Goal: Find specific page/section: Find specific page/section

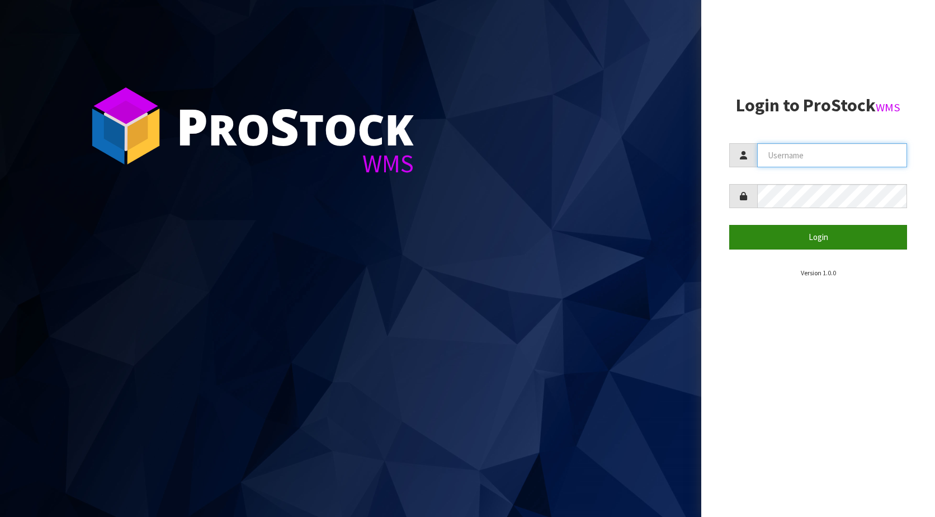
type input "KitchenAid"
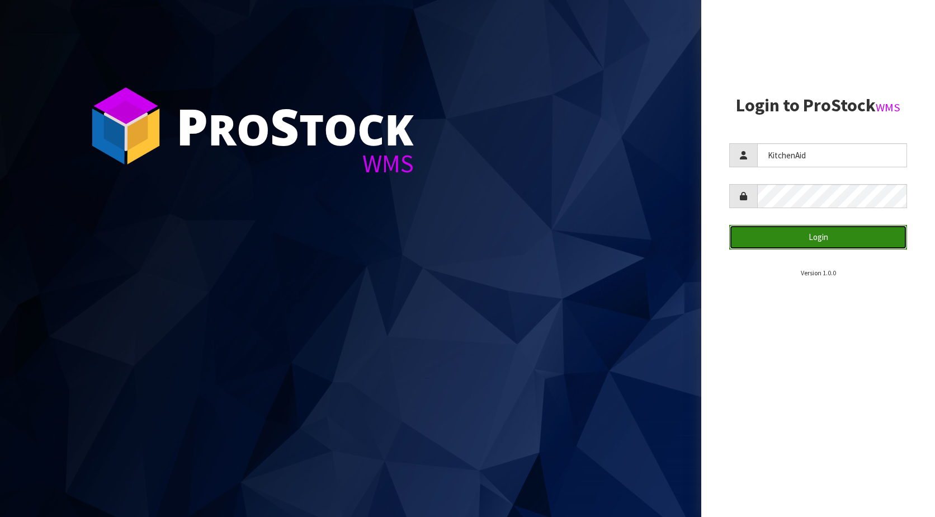
click at [792, 236] on button "Login" at bounding box center [818, 237] width 178 height 24
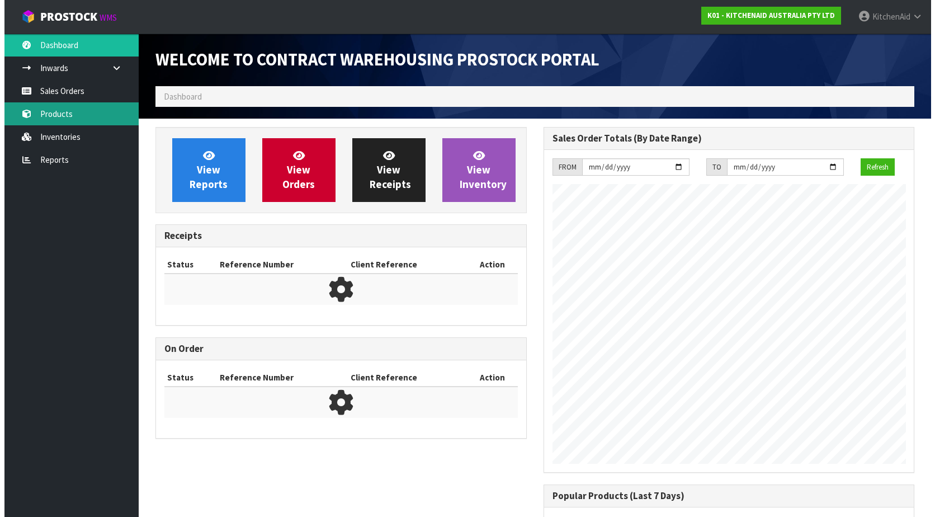
scroll to position [620, 387]
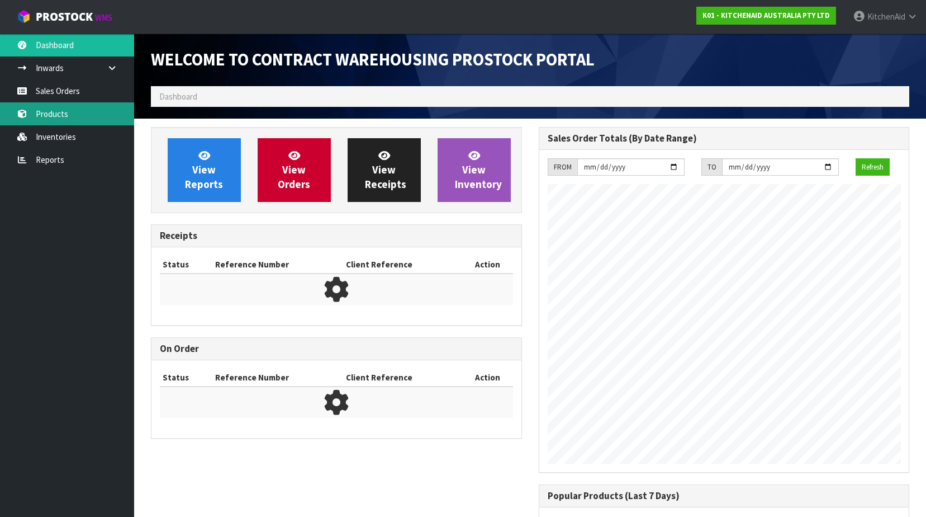
click at [37, 113] on link "Products" at bounding box center [67, 113] width 134 height 23
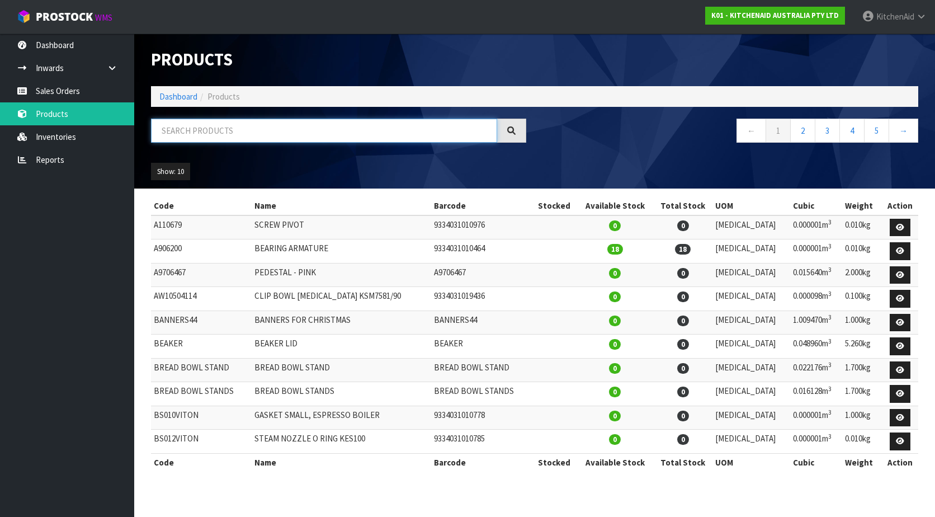
click at [189, 132] on input "text" at bounding box center [324, 131] width 346 height 24
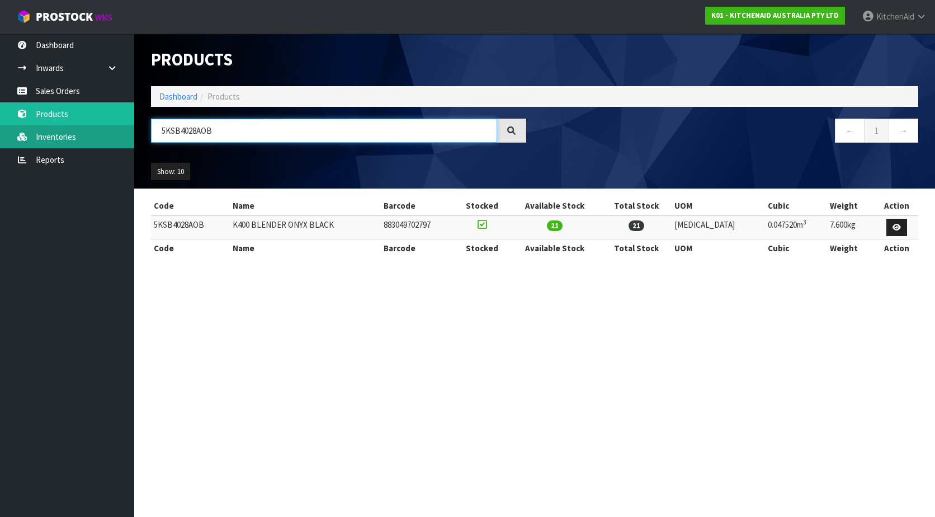
drag, startPoint x: 215, startPoint y: 127, endPoint x: 66, endPoint y: 128, distance: 148.7
click at [73, 131] on body "Toggle navigation ProStock WMS K01 - KITCHENAID AUSTRALIA PTY LTD [GEOGRAPHIC_D…" at bounding box center [467, 258] width 935 height 517
paste input "W11433177"
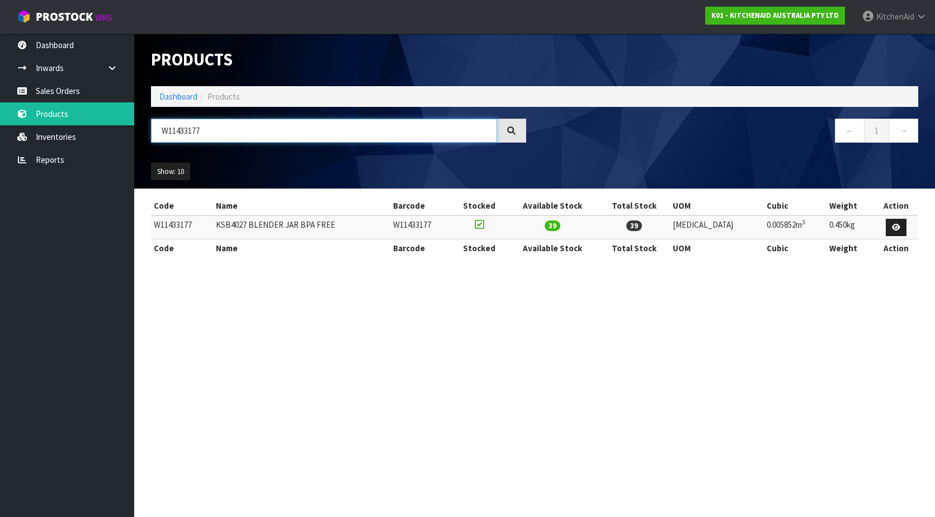
type input "W11433177"
